Goal: Transaction & Acquisition: Obtain resource

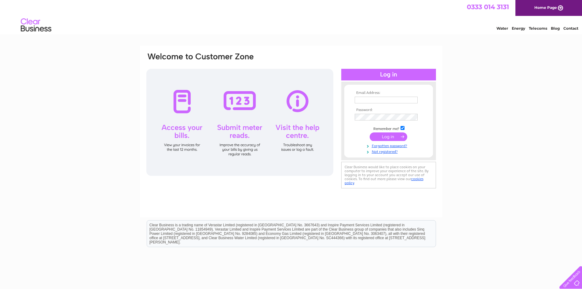
type input "maplintimber@yahoo.co.uk"
click at [384, 138] on input "submit" at bounding box center [389, 136] width 38 height 9
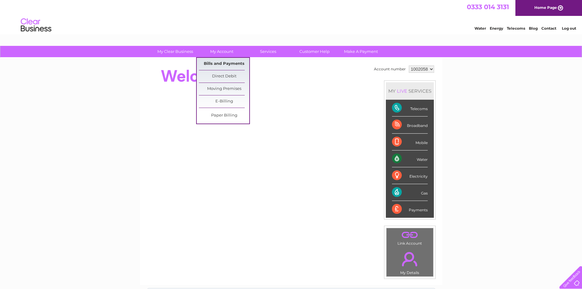
click at [222, 64] on link "Bills and Payments" at bounding box center [224, 64] width 50 height 12
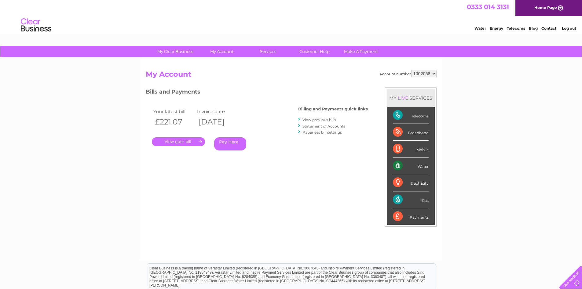
click at [320, 118] on link "View previous bills" at bounding box center [319, 119] width 34 height 5
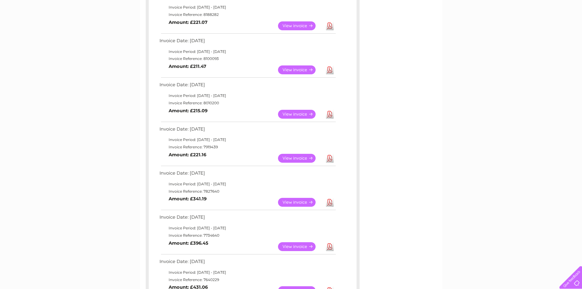
scroll to position [61, 0]
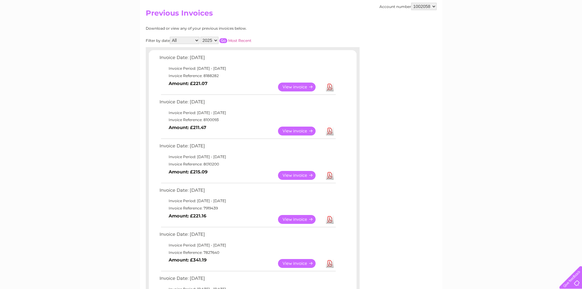
click at [329, 220] on link "Download" at bounding box center [330, 219] width 8 height 9
click at [327, 130] on link "Download" at bounding box center [330, 130] width 8 height 9
